Goal: Information Seeking & Learning: Learn about a topic

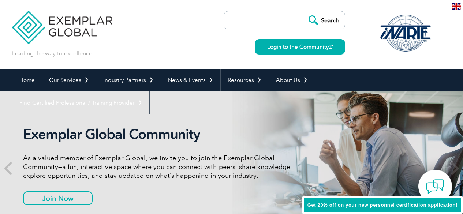
scroll to position [35, 0]
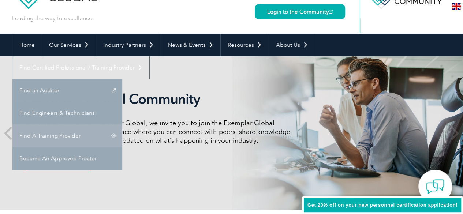
click at [122, 124] on link "Find A Training Provider" at bounding box center [67, 135] width 110 height 23
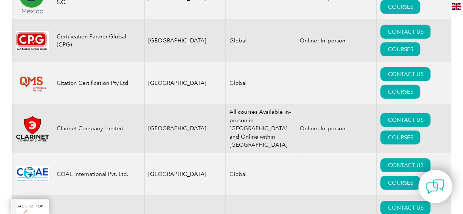
scroll to position [2342, 0]
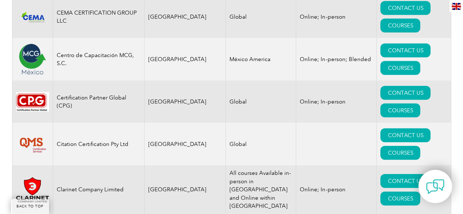
drag, startPoint x: 198, startPoint y: 128, endPoint x: 237, endPoint y: 98, distance: 49.0
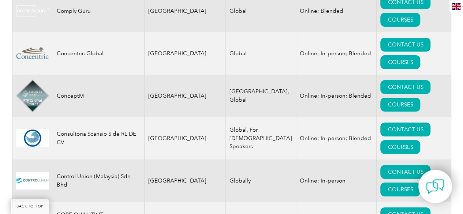
scroll to position [2694, 0]
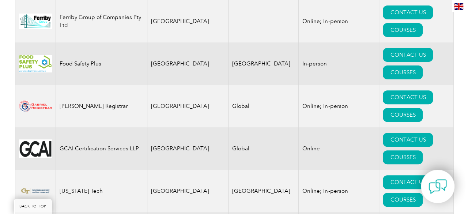
scroll to position [4261, 0]
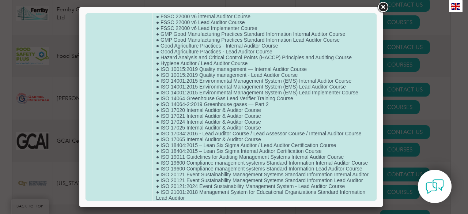
scroll to position [46, 0]
